Goal: Information Seeking & Learning: Learn about a topic

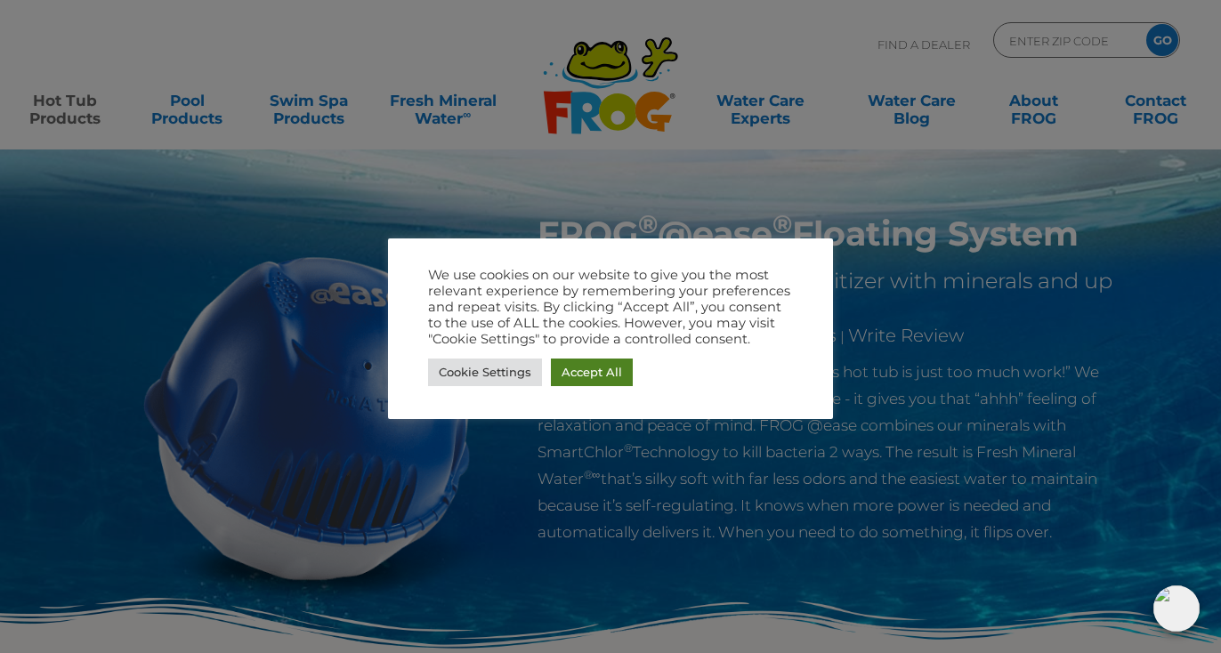
click at [569, 364] on link "Accept All" at bounding box center [592, 373] width 82 height 28
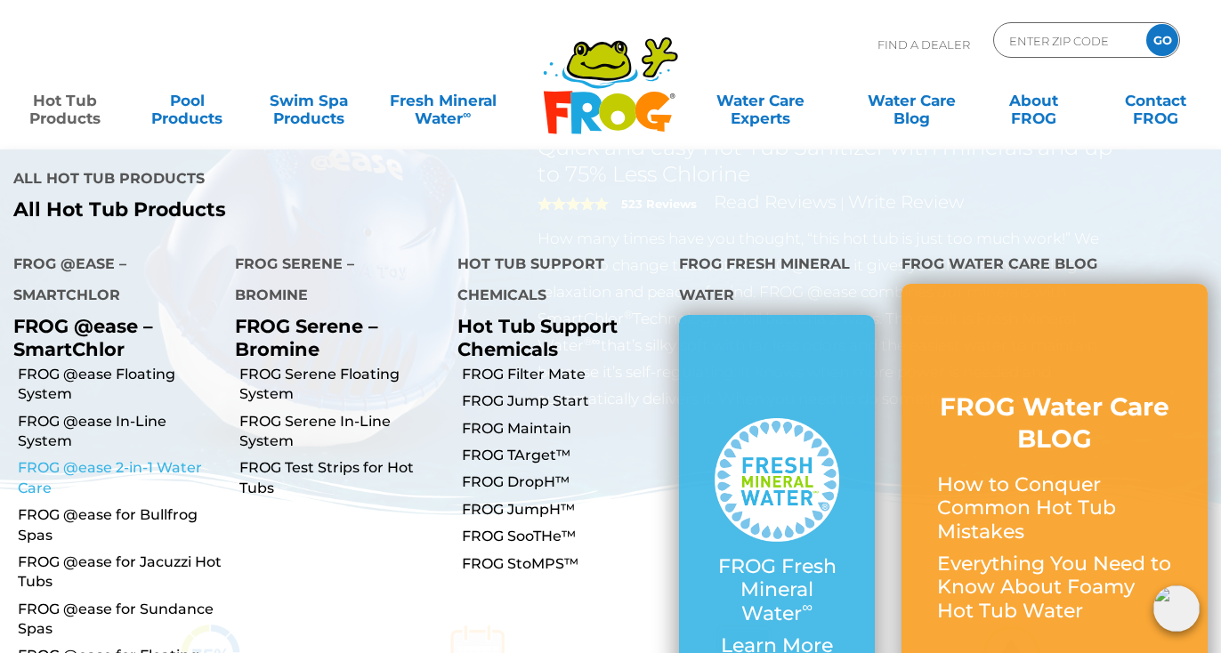
scroll to position [139, 0]
click at [132, 506] on link "FROG @ease for Bullfrog Spas" at bounding box center [120, 526] width 204 height 40
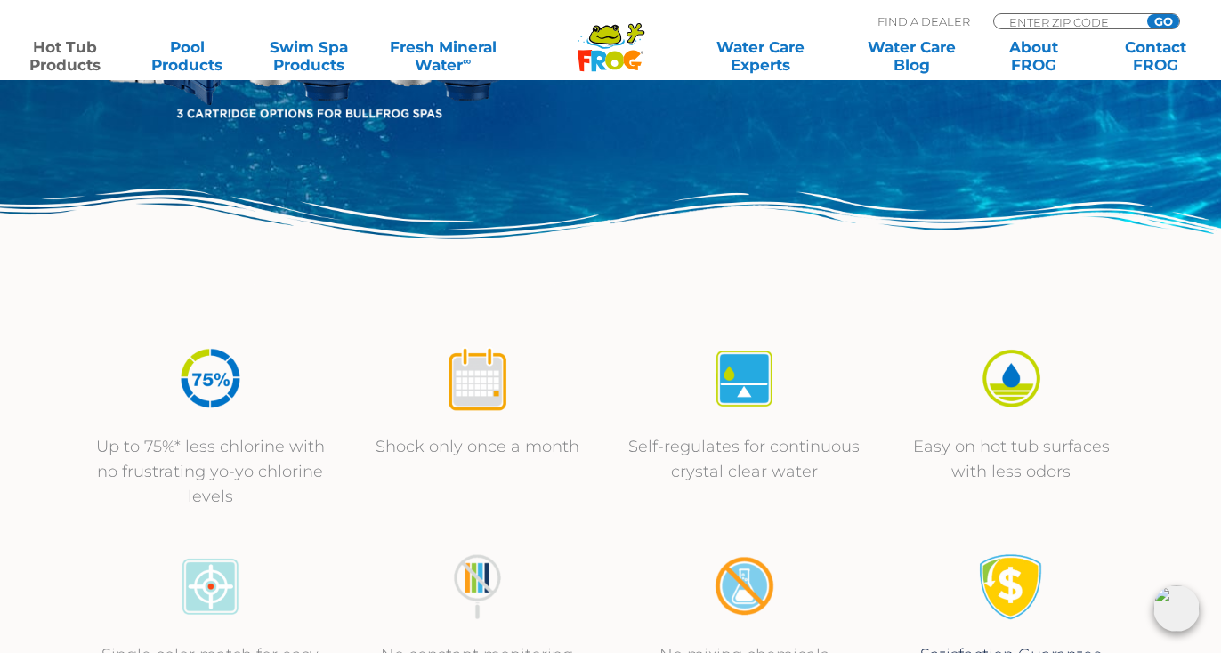
scroll to position [472, 0]
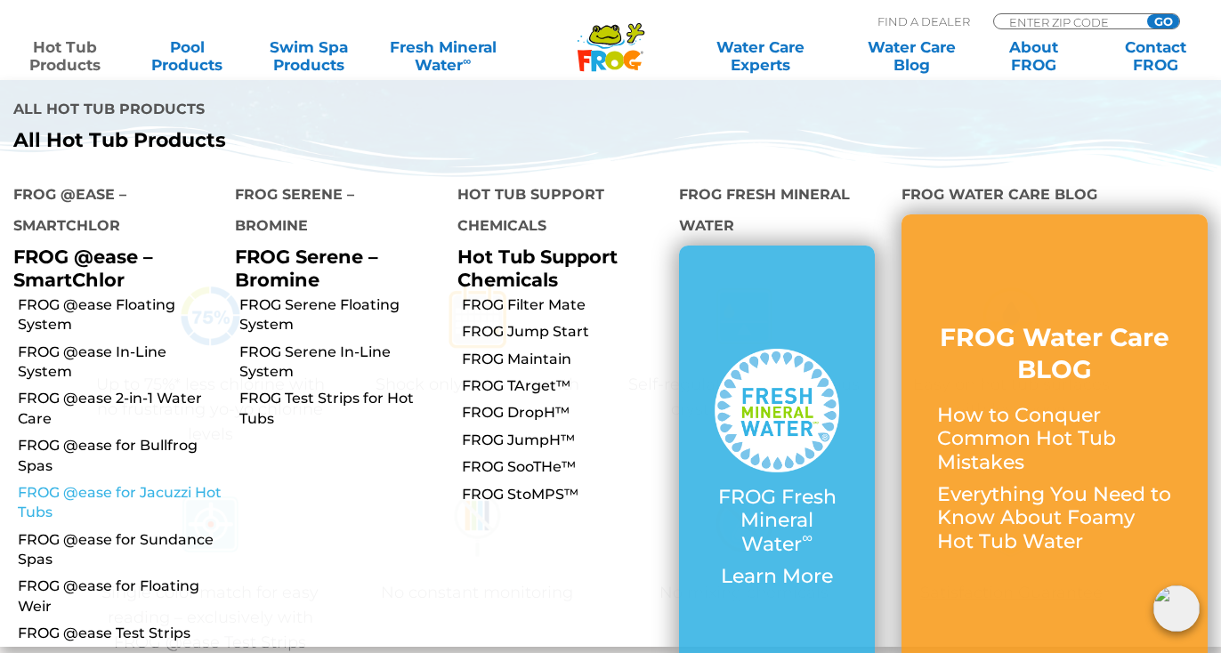
click at [109, 483] on link "FROG @ease for Jacuzzi Hot Tubs" at bounding box center [120, 503] width 204 height 40
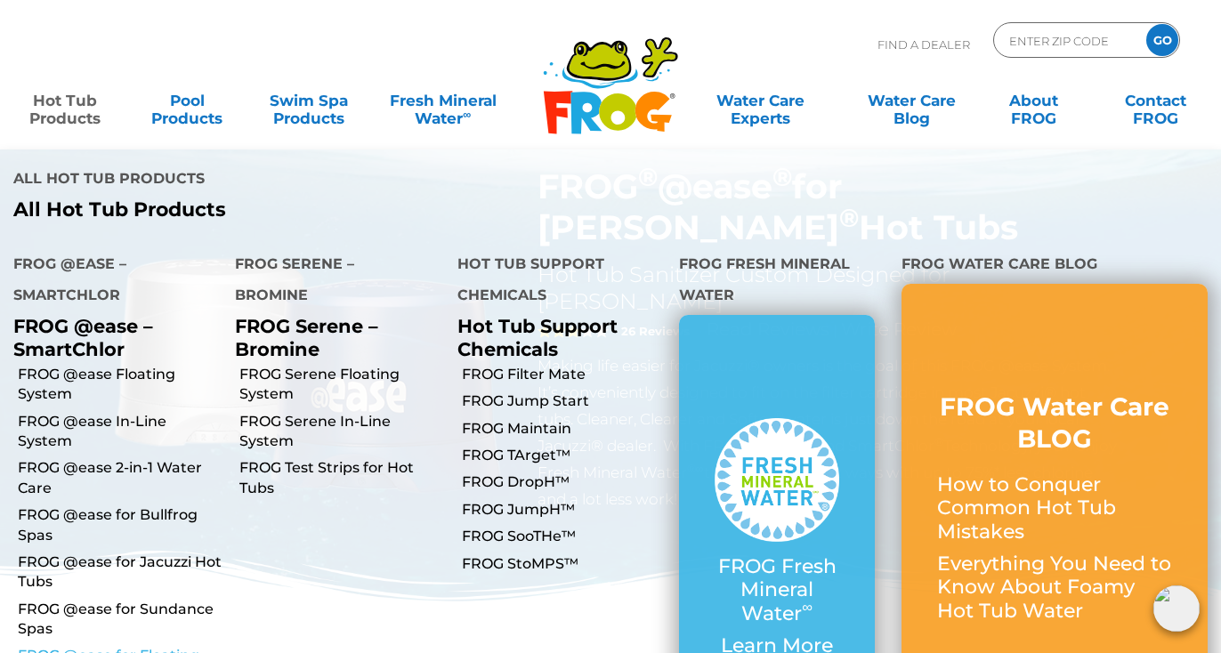
scroll to position [49, 0]
click at [109, 365] on link "FROG @ease Floating System" at bounding box center [120, 385] width 204 height 40
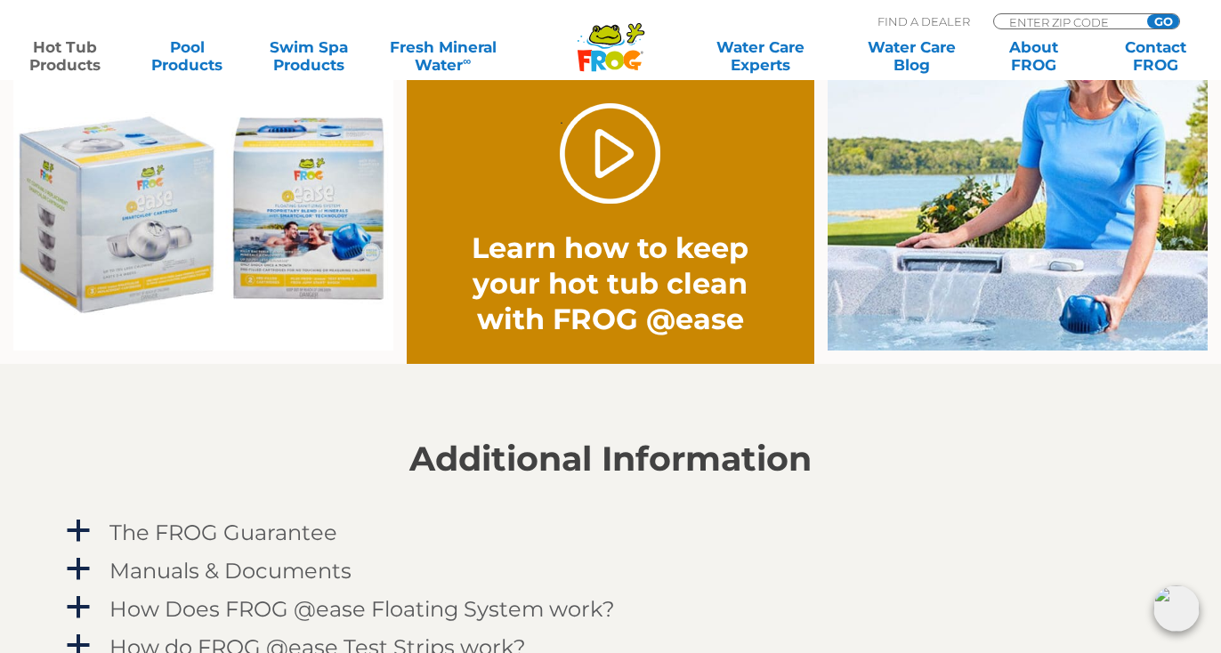
scroll to position [1055, 0]
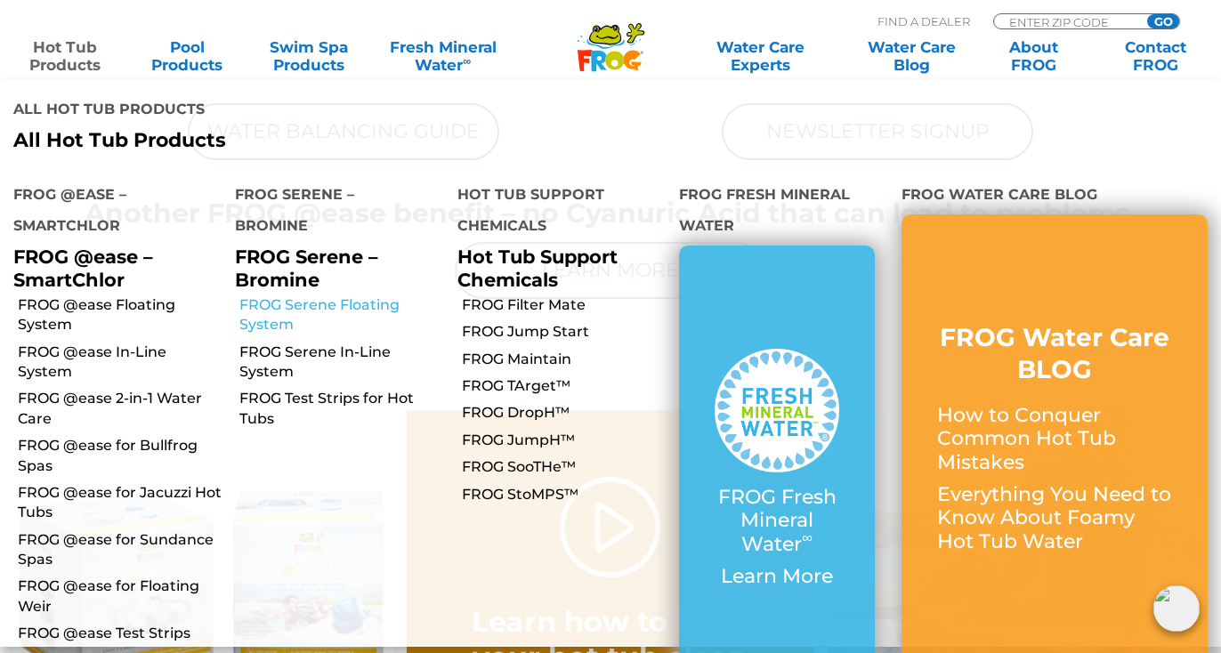
click at [287, 295] on link "FROG Serene Floating System" at bounding box center [341, 315] width 204 height 40
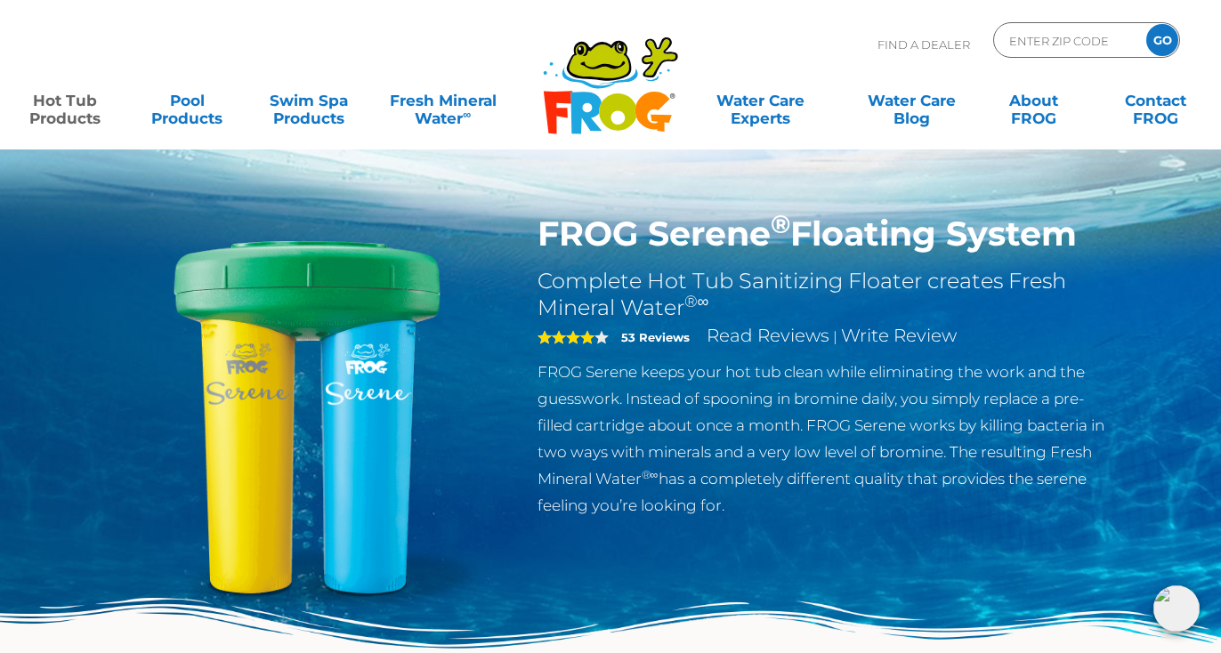
drag, startPoint x: 544, startPoint y: 236, endPoint x: 1097, endPoint y: 222, distance: 553.8
click at [1097, 222] on h1 "FROG Serene ® Floating System" at bounding box center [828, 234] width 581 height 41
copy h1 "FROG Serene ® Floating System"
